Goal: Task Accomplishment & Management: Manage account settings

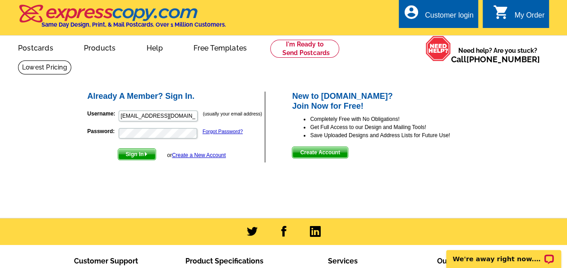
click at [330, 152] on span "Create Account" at bounding box center [319, 152] width 55 height 11
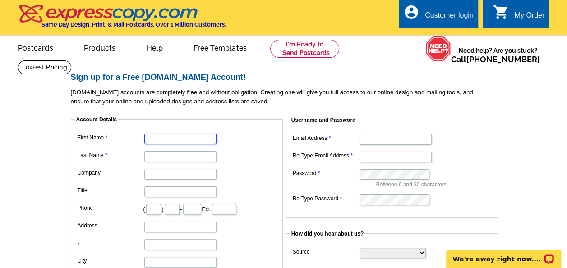
click at [168, 139] on input "First Name" at bounding box center [180, 138] width 72 height 11
type input "Lidia"
type input "Villiez"
type input "Re/Max at Barnegat Bay"
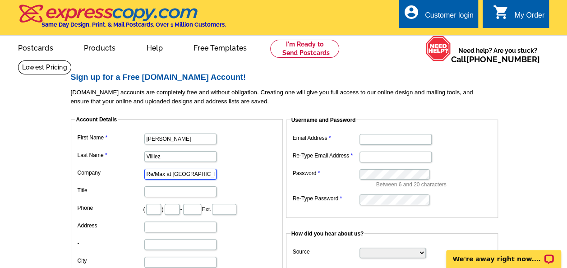
type input "609"
type input "709"
type input "5549"
type input "22 capstan st"
type input "barnegat"
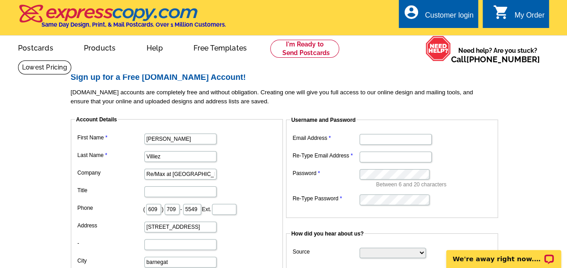
select select "NJ"
type input "08005"
type input "[EMAIL_ADDRESS][DOMAIN_NAME]"
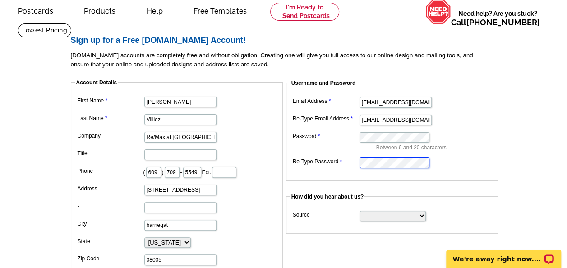
scroll to position [37, 0]
click at [422, 215] on select "Search Engine Television Ad Direct Mail Postcard Email Referred by a friend Oth…" at bounding box center [392, 216] width 66 height 10
select select "other"
click at [359, 211] on select "Search Engine Television Ad Direct Mail Postcard Email Referred by a friend Oth…" at bounding box center [392, 216] width 66 height 10
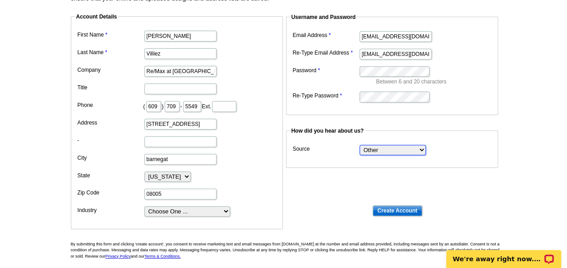
scroll to position [103, 0]
click at [411, 208] on input "Create Account" at bounding box center [397, 210] width 50 height 11
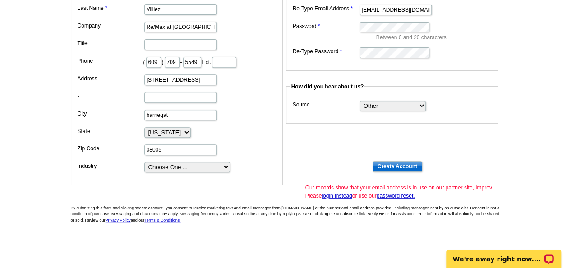
scroll to position [147, 0]
click at [339, 194] on link "login instead" at bounding box center [336, 196] width 30 height 6
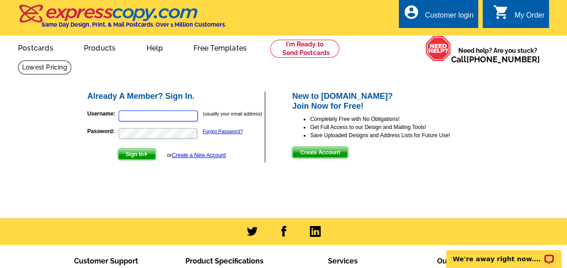
click at [170, 117] on input "Username:" at bounding box center [158, 115] width 79 height 11
type input "[EMAIL_ADDRESS][DOMAIN_NAME]"
click at [215, 133] on link "Forgot Password?" at bounding box center [222, 130] width 40 height 5
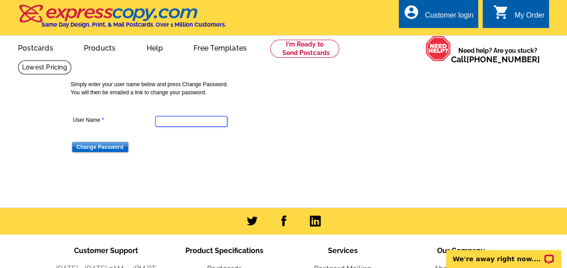
click at [162, 122] on input "User Name" at bounding box center [191, 121] width 72 height 11
type input "[EMAIL_ADDRESS][DOMAIN_NAME]"
click at [109, 150] on input "Change Password" at bounding box center [100, 147] width 57 height 11
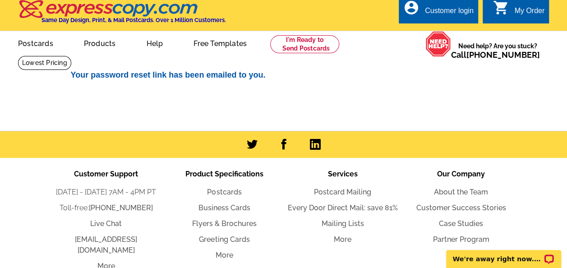
scroll to position [4, 0]
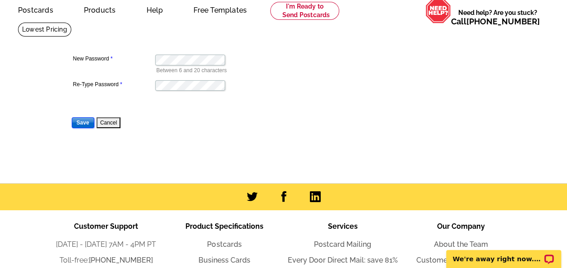
click at [79, 120] on input "Save" at bounding box center [83, 122] width 23 height 11
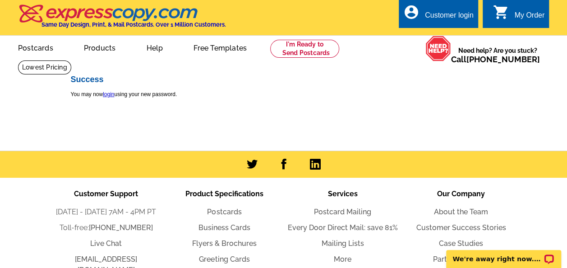
click at [440, 18] on div "Customer login" at bounding box center [449, 17] width 49 height 13
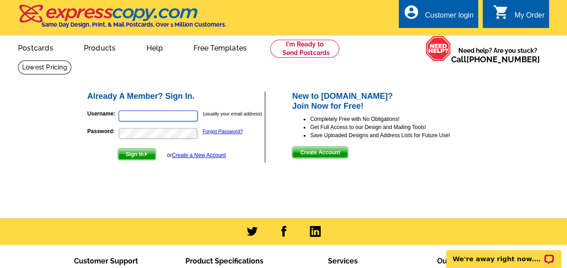
click at [148, 115] on input "Username:" at bounding box center [158, 115] width 79 height 11
type input "[EMAIL_ADDRESS][DOMAIN_NAME]"
click at [141, 154] on span "Sign In" at bounding box center [136, 154] width 37 height 11
